Goal: Task Accomplishment & Management: Manage account settings

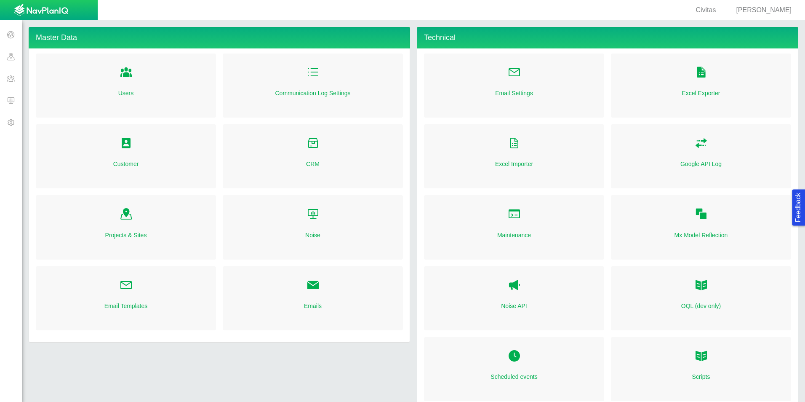
click at [765, 13] on div "[PERSON_NAME]" at bounding box center [763, 10] width 62 height 10
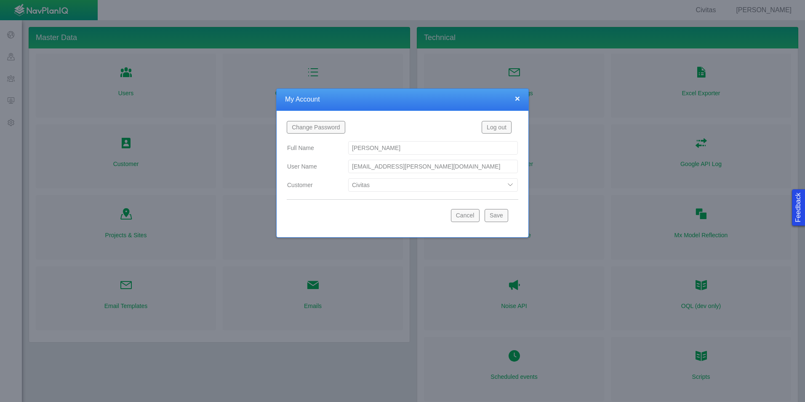
click at [443, 185] on select "Bison Blue Green Solutions Chevron Civitas Koloma Oxy PDC/Chevron Prairie OC Re…" at bounding box center [433, 184] width 170 height 13
click at [348, 178] on select "Bison Blue Green Solutions Chevron Civitas Koloma Oxy PDC/Chevron Prairie OC Re…" at bounding box center [433, 184] width 170 height 13
select select "42784196460033009"
click at [494, 218] on button "Save" at bounding box center [496, 215] width 24 height 13
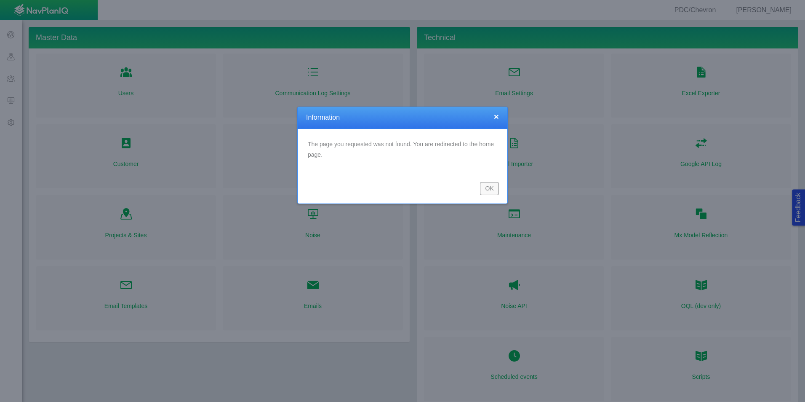
click at [484, 188] on button "OK" at bounding box center [489, 188] width 19 height 13
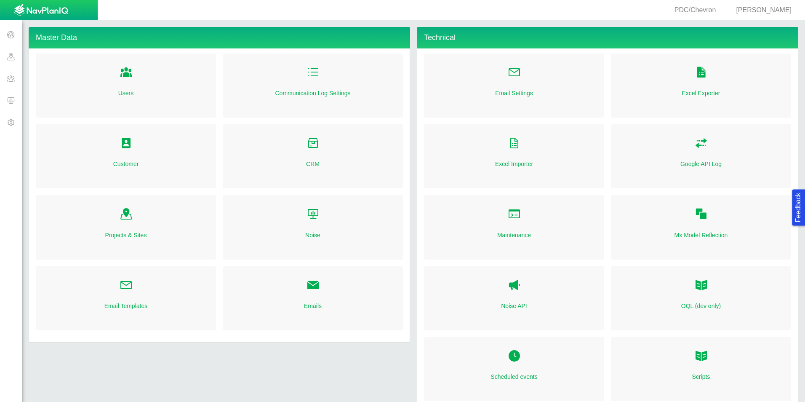
click at [10, 93] on span at bounding box center [11, 100] width 22 height 22
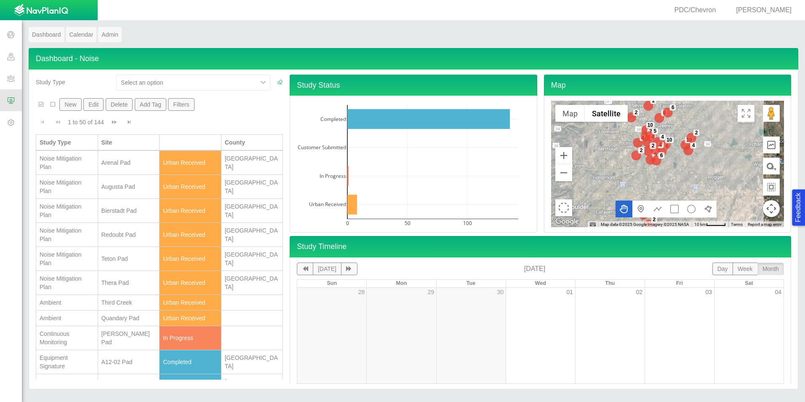
click at [780, 10] on span "[PERSON_NAME]" at bounding box center [764, 9] width 56 height 7
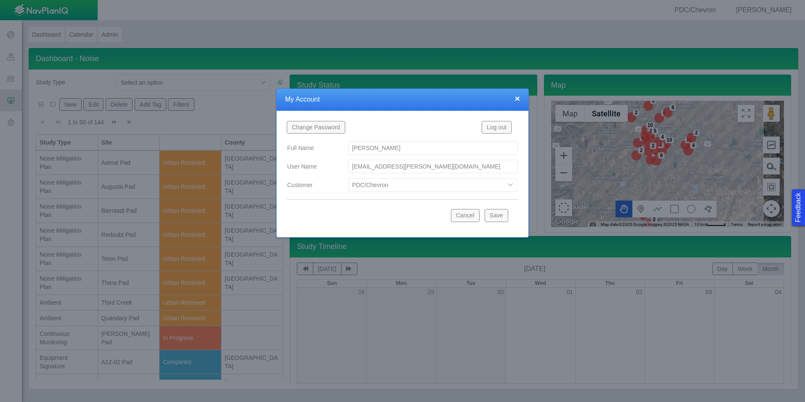
click at [476, 186] on select "Bison Blue Green Solutions Chevron Civitas Koloma Oxy PDC/Chevron Prairie OC Re…" at bounding box center [433, 184] width 170 height 13
click at [348, 178] on select "Bison Blue Green Solutions Chevron Civitas Koloma Oxy PDC/Chevron Prairie OC Re…" at bounding box center [433, 184] width 170 height 13
select select "42784196460046054"
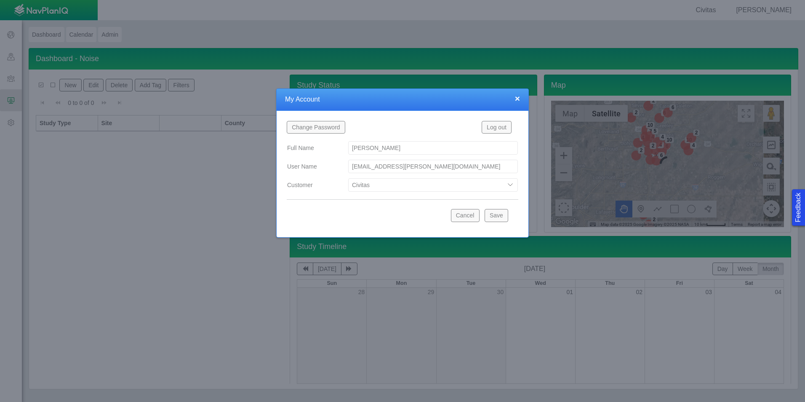
click at [497, 219] on button "Save" at bounding box center [496, 215] width 24 height 13
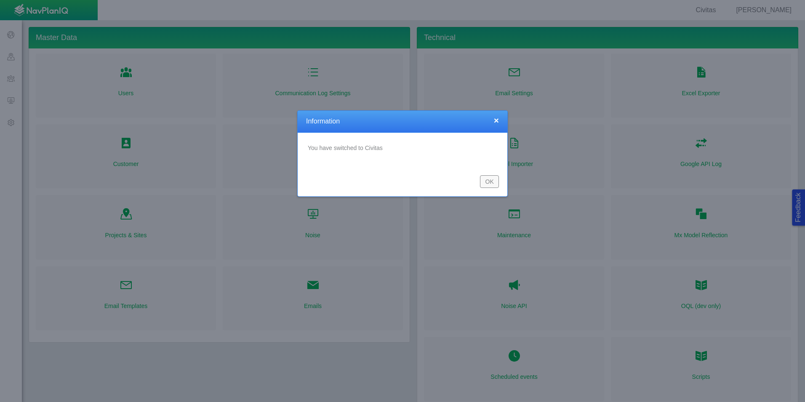
click at [492, 182] on button "OK" at bounding box center [489, 181] width 19 height 13
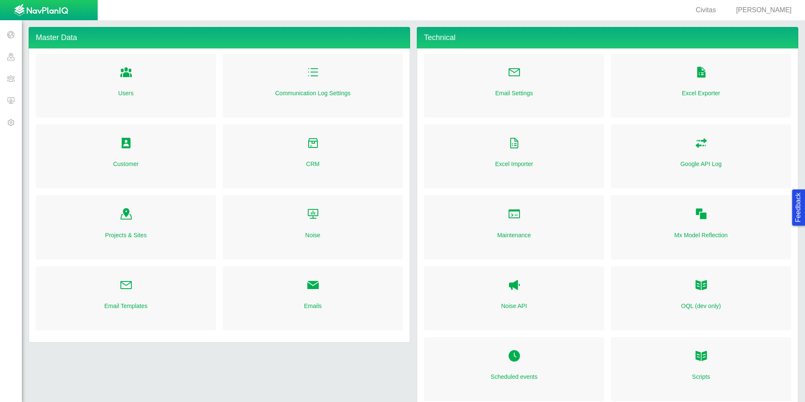
click at [14, 95] on span at bounding box center [11, 100] width 22 height 22
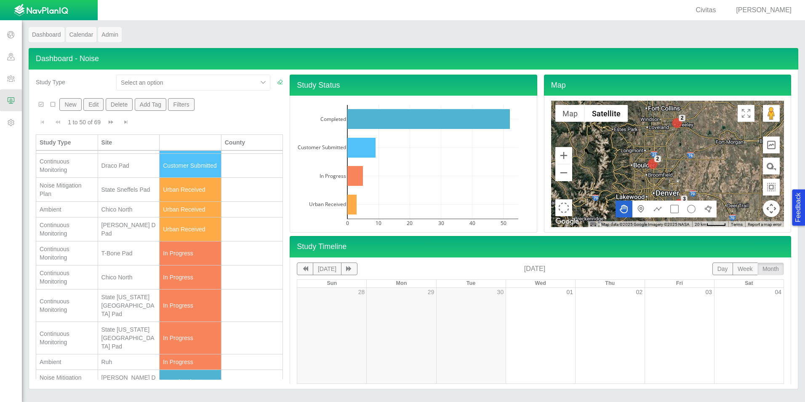
scroll to position [210, 0]
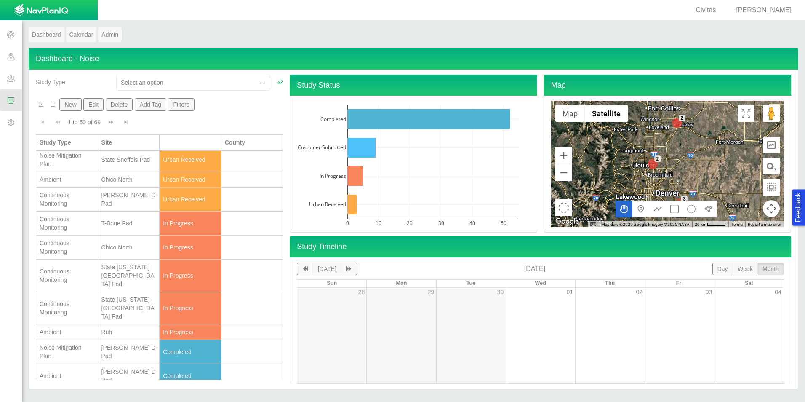
click at [88, 255] on div "Continuous Monitoring" at bounding box center [67, 247] width 55 height 17
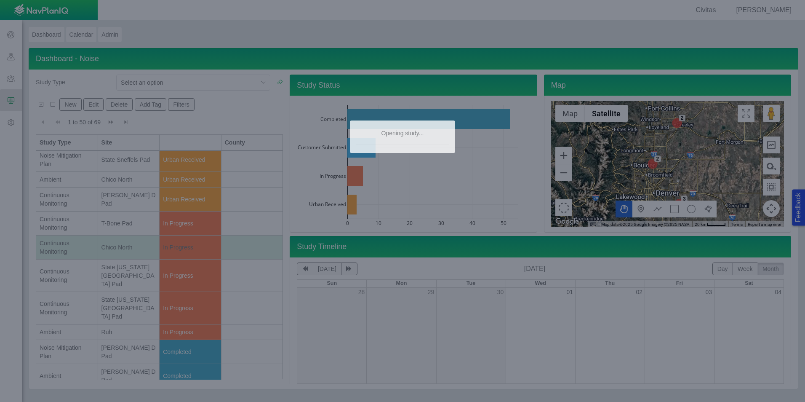
type textarea "x"
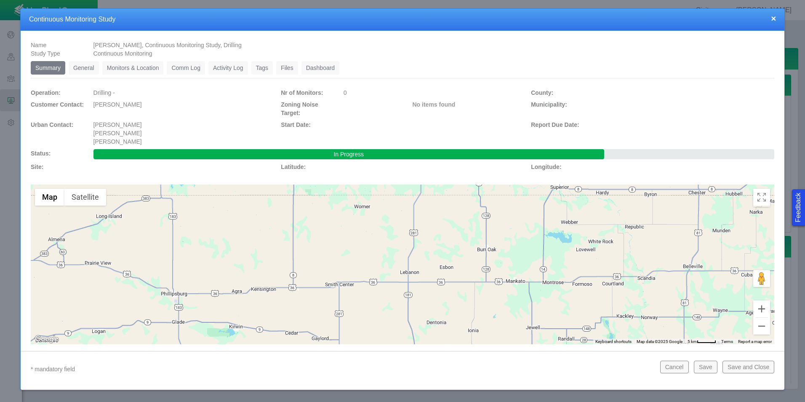
click at [125, 69] on link "Monitors & Location" at bounding box center [132, 67] width 61 height 13
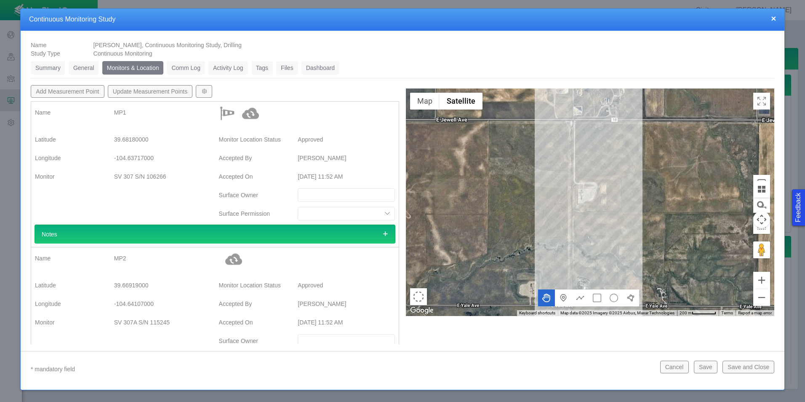
click at [82, 63] on link "General" at bounding box center [84, 67] width 30 height 13
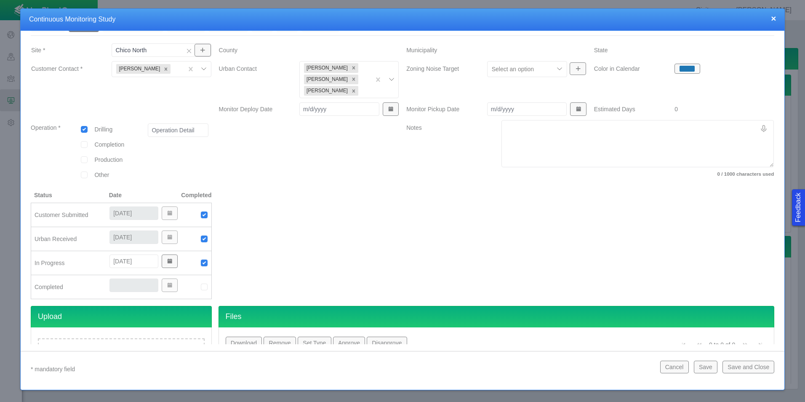
scroll to position [92, 0]
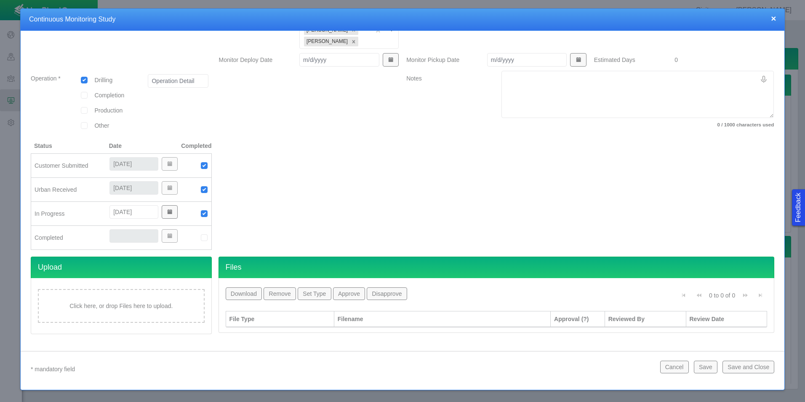
click at [201, 236] on img at bounding box center [204, 238] width 8 height 8
drag, startPoint x: 138, startPoint y: 238, endPoint x: 104, endPoint y: 238, distance: 34.5
click at [104, 238] on div "10/6/2025" at bounding box center [143, 235] width 81 height 13
click at [122, 236] on input "9/202/2025" at bounding box center [133, 235] width 49 height 13
click at [128, 238] on input "9/202/2025" at bounding box center [133, 235] width 49 height 13
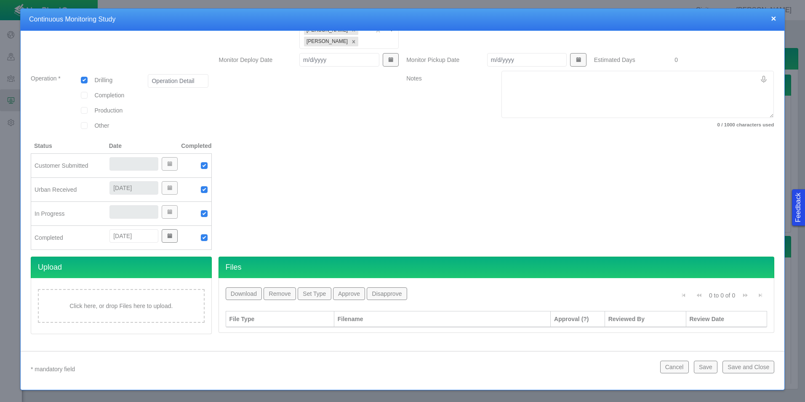
click at [111, 236] on input "9/20/2025" at bounding box center [133, 235] width 49 height 13
type input "9/20/2025"
click at [297, 224] on div at bounding box center [309, 198] width 188 height 115
click at [737, 361] on button "Save and Close" at bounding box center [748, 366] width 52 height 13
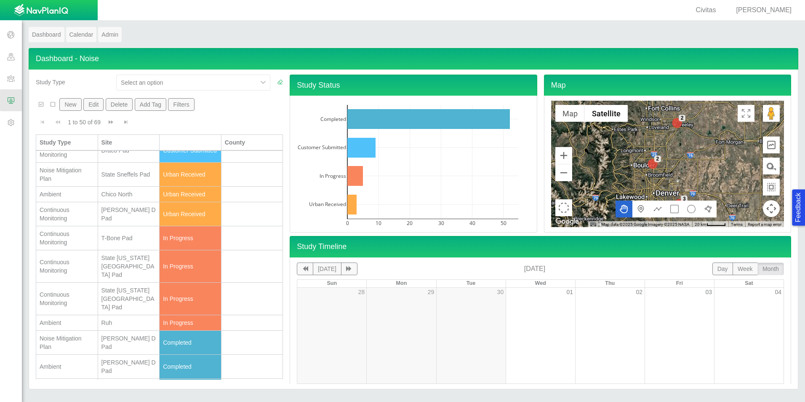
scroll to position [210, 0]
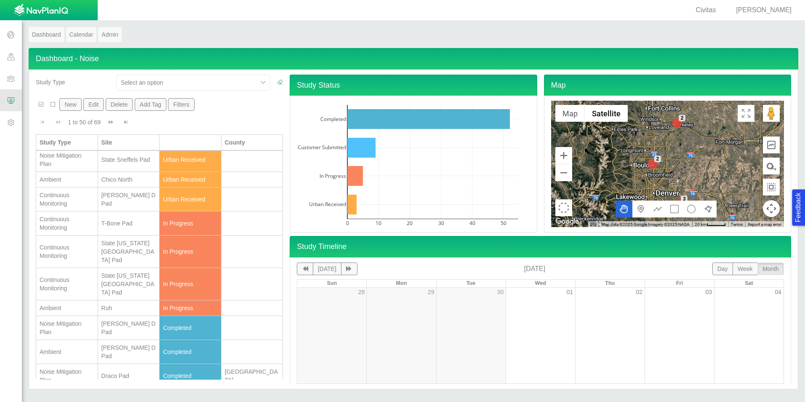
click at [88, 303] on div "Ambient" at bounding box center [67, 307] width 55 height 8
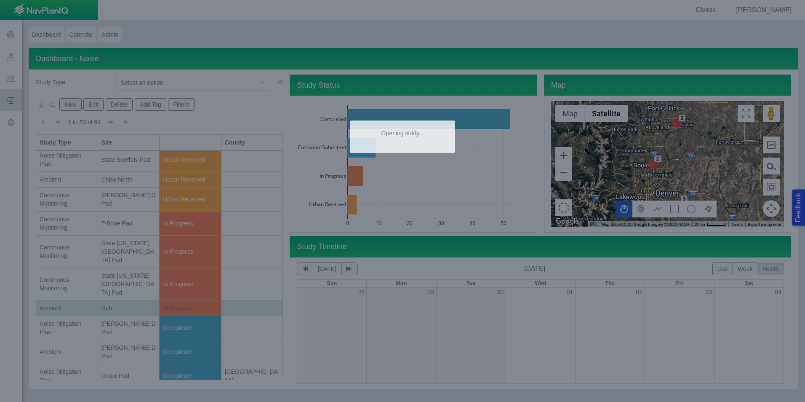
type textarea "x"
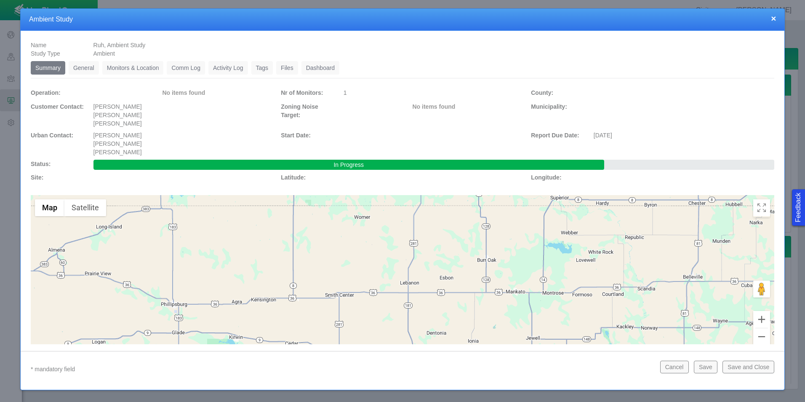
drag, startPoint x: 135, startPoint y: 75, endPoint x: 136, endPoint y: 71, distance: 4.2
click at [136, 71] on ul "Summary 0 General 0 Monitors & Location 0 Comm Log 0 Activity Log 0 Tags 0 File…" at bounding box center [402, 69] width 743 height 17
click at [136, 71] on link "Monitors & Location" at bounding box center [132, 67] width 61 height 13
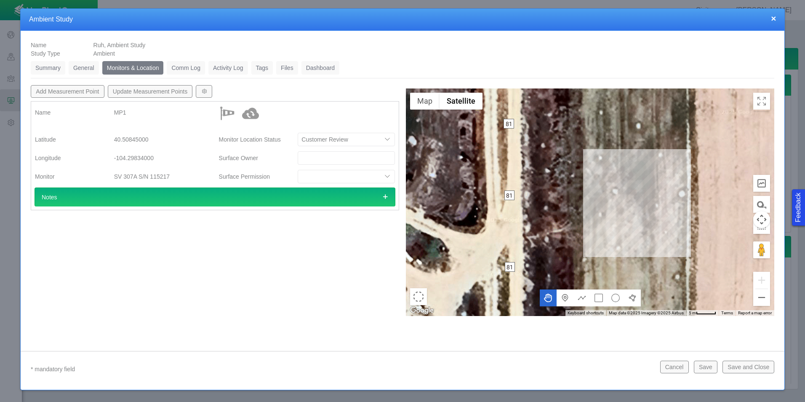
click at [85, 66] on link "General" at bounding box center [84, 67] width 30 height 13
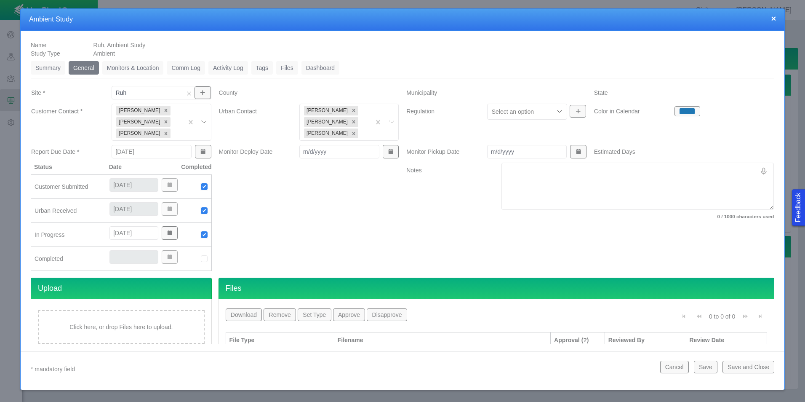
click at [202, 259] on img at bounding box center [204, 259] width 8 height 8
drag, startPoint x: 122, startPoint y: 256, endPoint x: 94, endPoint y: 257, distance: 28.6
click at [94, 257] on div "Completed 10/6/2025" at bounding box center [121, 258] width 180 height 17
type input "9/30/2025"
click at [422, 233] on div "Notes 0 / 1000 characters used" at bounding box center [589, 219] width 375 height 115
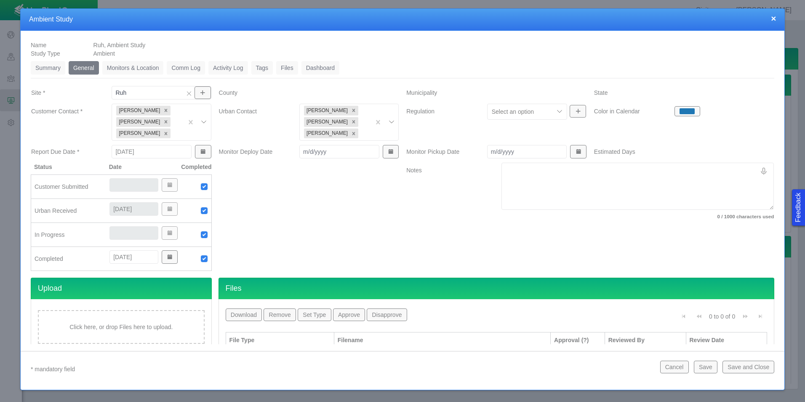
click at [747, 368] on button "Save and Close" at bounding box center [748, 366] width 52 height 13
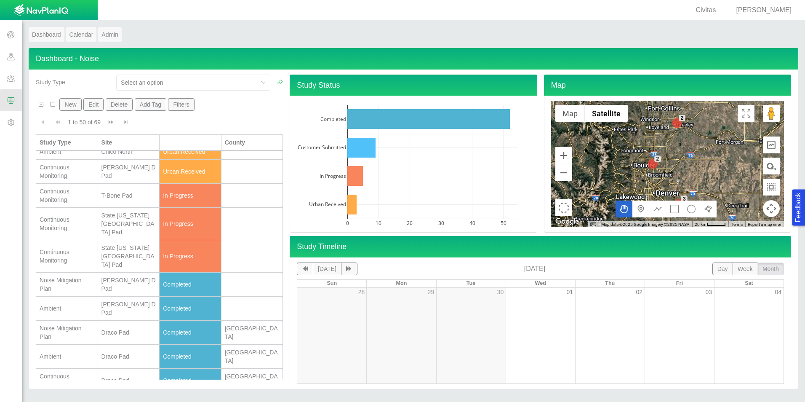
scroll to position [126, 0]
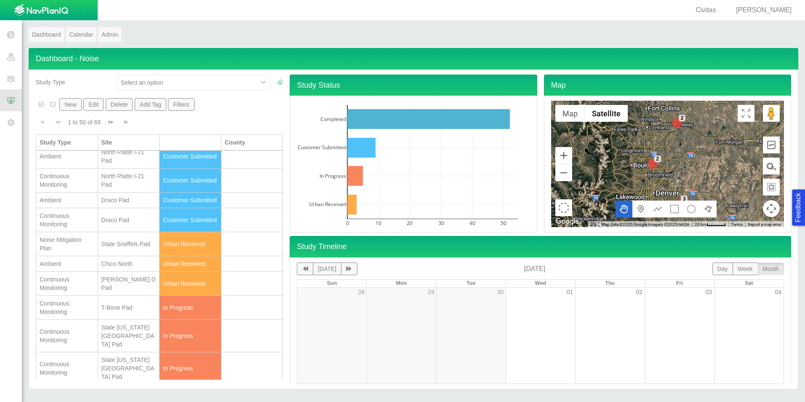
click at [779, 7] on span "[PERSON_NAME]" at bounding box center [764, 9] width 56 height 7
select select "42784196460046054"
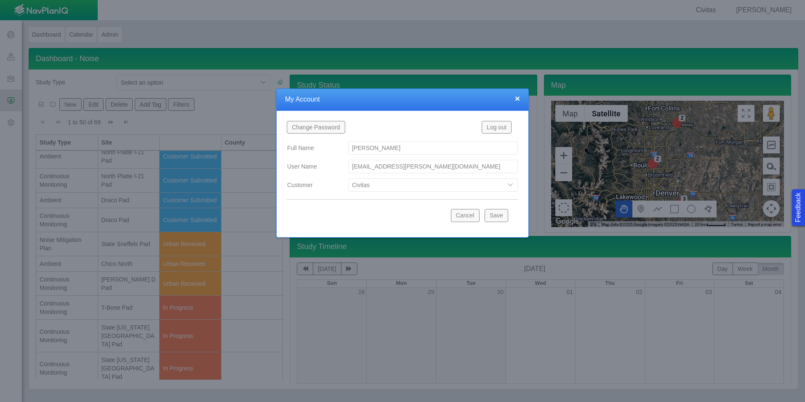
click at [499, 42] on div at bounding box center [402, 201] width 805 height 402
click at [518, 98] on button "×" at bounding box center [517, 98] width 5 height 9
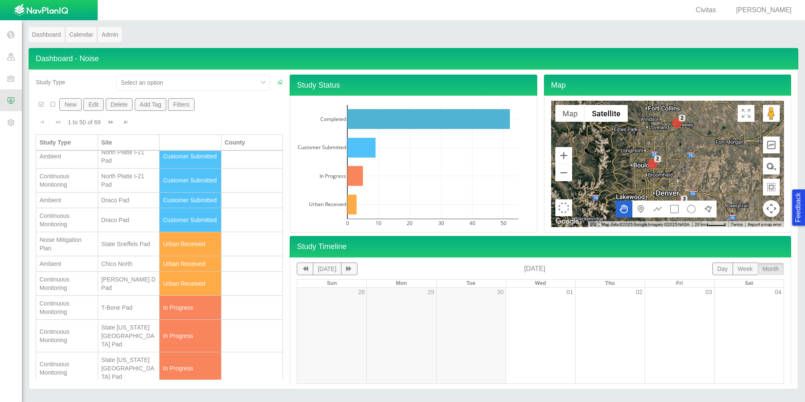
click at [385, 13] on div "Civitas Ben Landon" at bounding box center [399, 10] width 798 height 20
